Goal: Task Accomplishment & Management: Complete application form

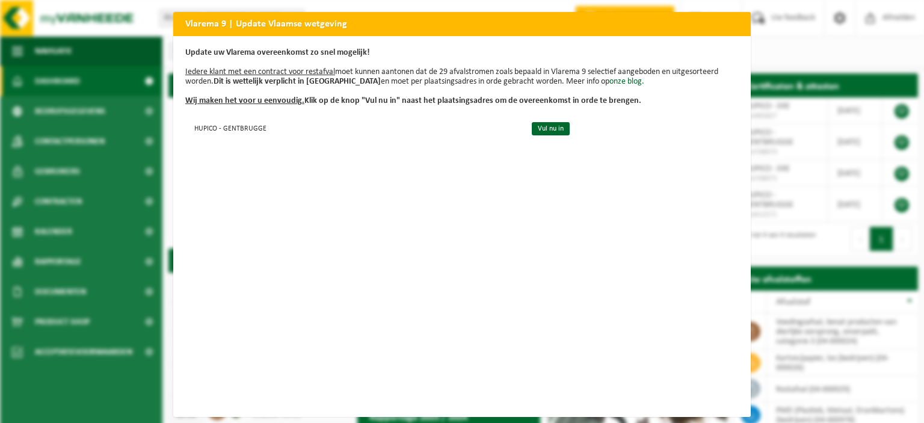
click at [740, 25] on h2 "Vlarema 9 | Update Vlaamse wetgeving" at bounding box center [461, 23] width 577 height 23
click at [764, 43] on div "Vlarema 9 | Update Vlaamse wetgeving Update uw Vlarema overeenkomst zo snel mog…" at bounding box center [462, 211] width 924 height 423
click at [532, 127] on link "Vul nu in" at bounding box center [551, 128] width 38 height 13
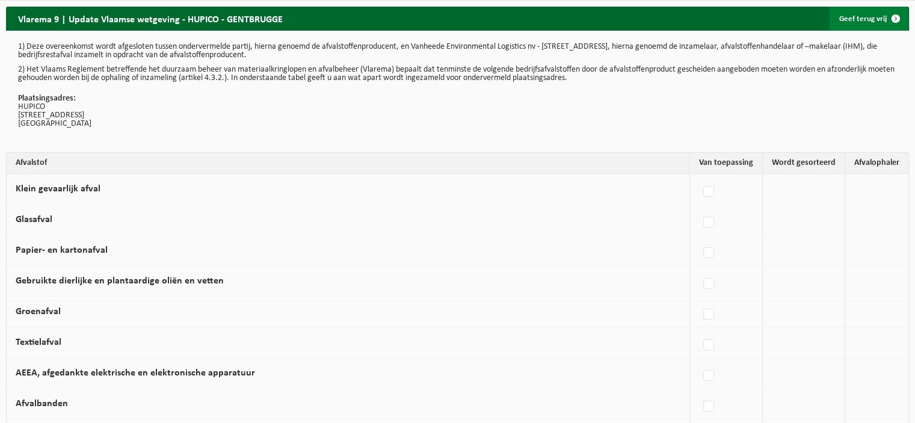
click at [895, 19] on span at bounding box center [895, 19] width 24 height 24
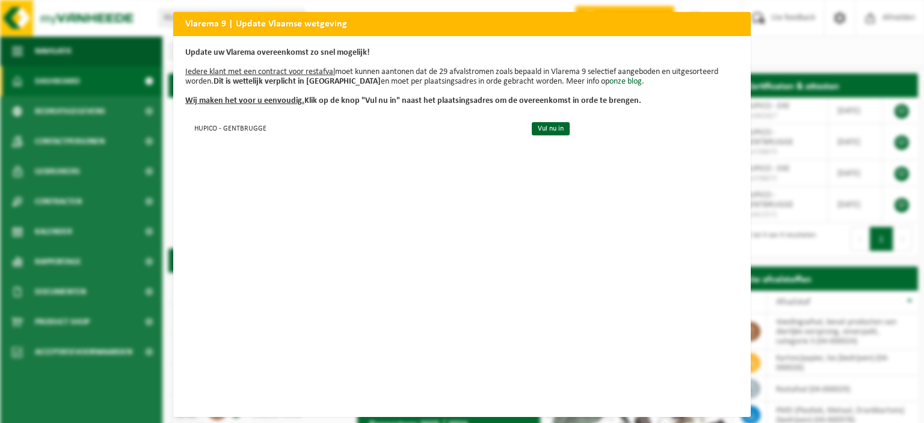
click at [842, 134] on div "Vlarema 9 | Update Vlaamse wetgeving Update uw Vlarema overeenkomst zo snel mog…" at bounding box center [462, 211] width 924 height 423
click at [776, 36] on div "Vlarema 9 | Update Vlaamse wetgeving Update uw Vlarema overeenkomst zo snel mog…" at bounding box center [462, 211] width 924 height 423
click at [532, 129] on link "Vul nu in" at bounding box center [551, 128] width 38 height 13
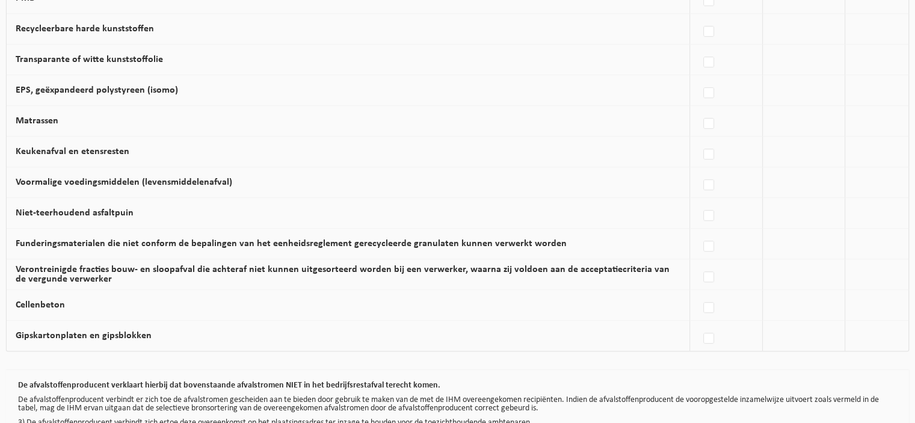
scroll to position [784, 0]
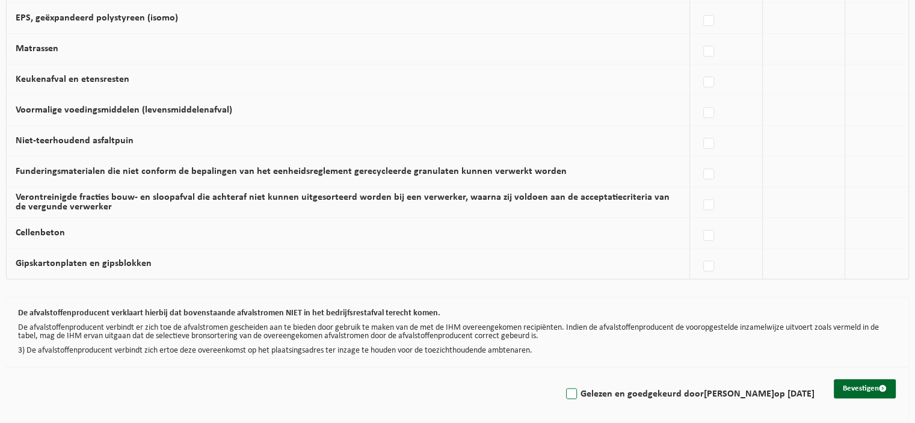
click at [563, 386] on label "Gelezen en goedgekeurd door VIRGINIE GARNIER op 11/08/25" at bounding box center [688, 394] width 251 height 18
click at [561, 379] on input "Gelezen en goedgekeurd door VIRGINIE GARNIER op 11/08/25" at bounding box center [561, 378] width 1 height 1
checkbox input "true"
click at [857, 391] on button "Bevestigen" at bounding box center [864, 388] width 62 height 19
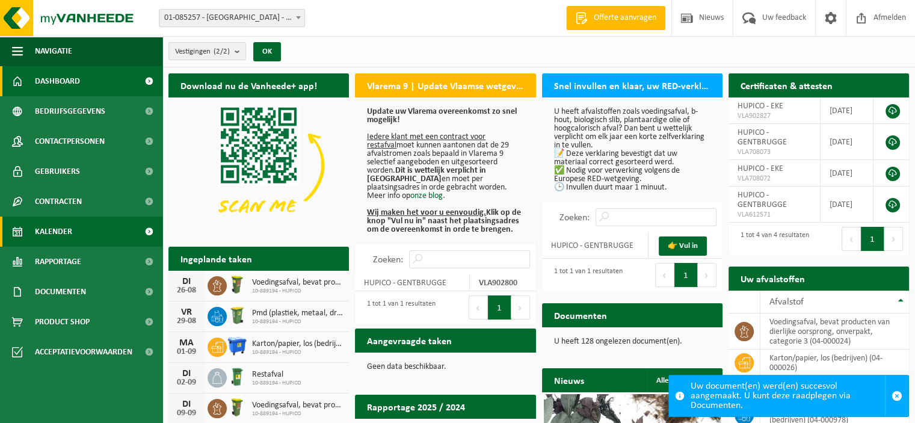
click at [93, 223] on link "Kalender" at bounding box center [81, 231] width 162 height 30
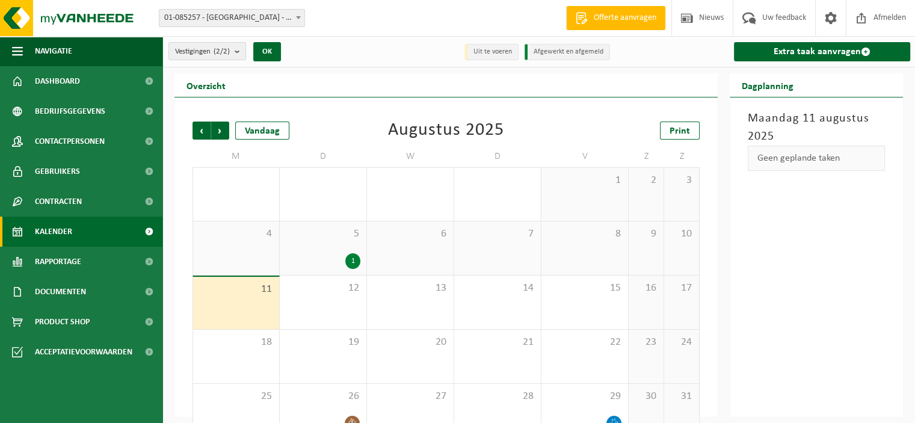
click at [354, 260] on div "1" at bounding box center [352, 261] width 15 height 16
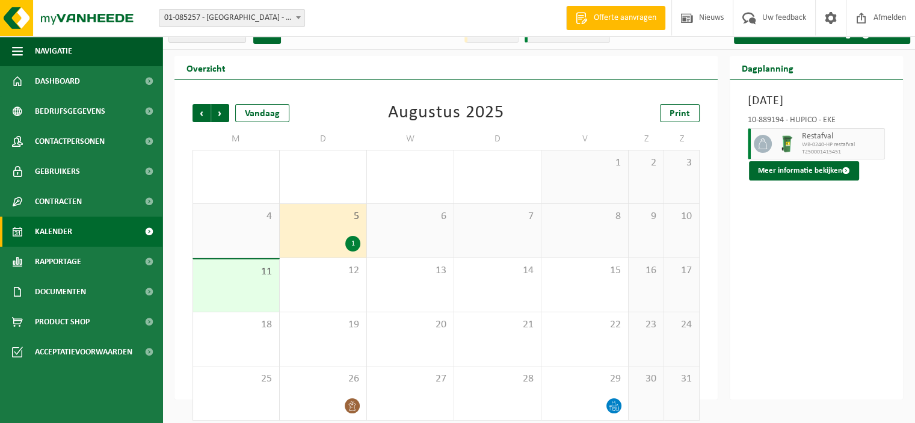
scroll to position [26, 0]
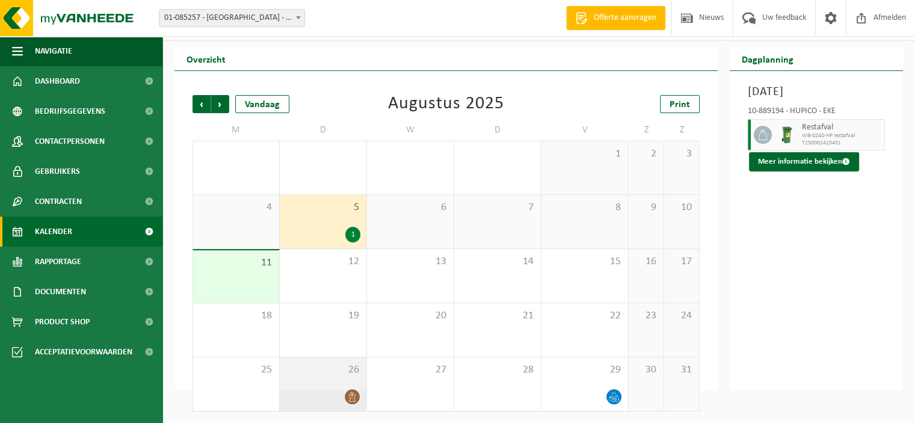
click at [351, 395] on icon at bounding box center [352, 396] width 10 height 10
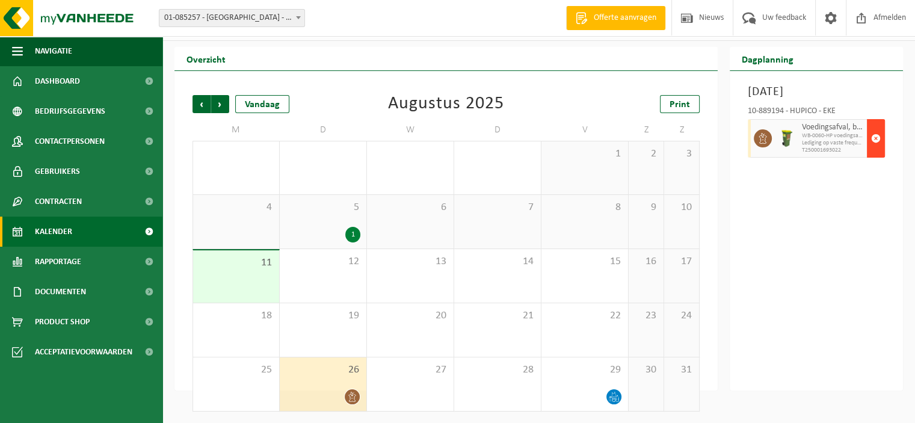
click at [873, 150] on span "button" at bounding box center [876, 138] width 10 height 24
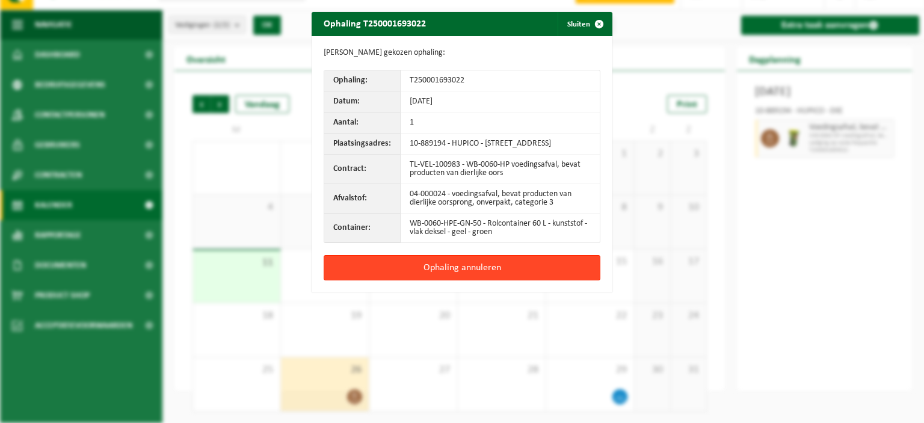
click at [462, 257] on button "Ophaling annuleren" at bounding box center [462, 267] width 277 height 25
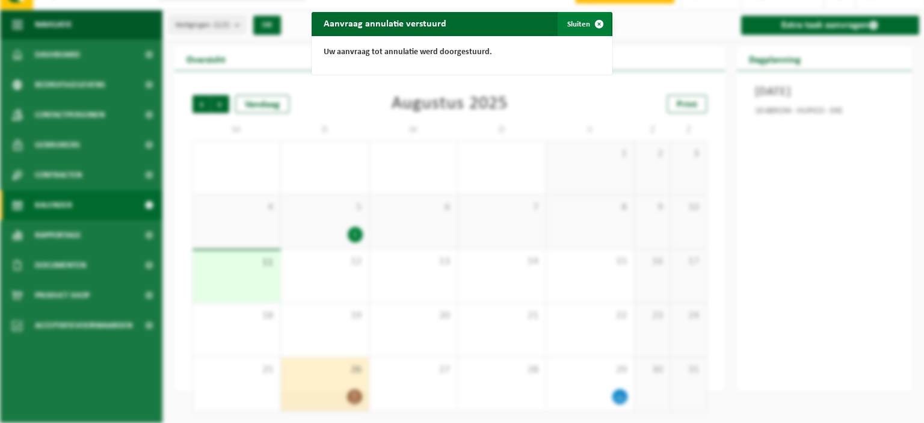
click at [579, 29] on button "Sluiten" at bounding box center [584, 24] width 54 height 24
